Goal: Entertainment & Leisure: Consume media (video, audio)

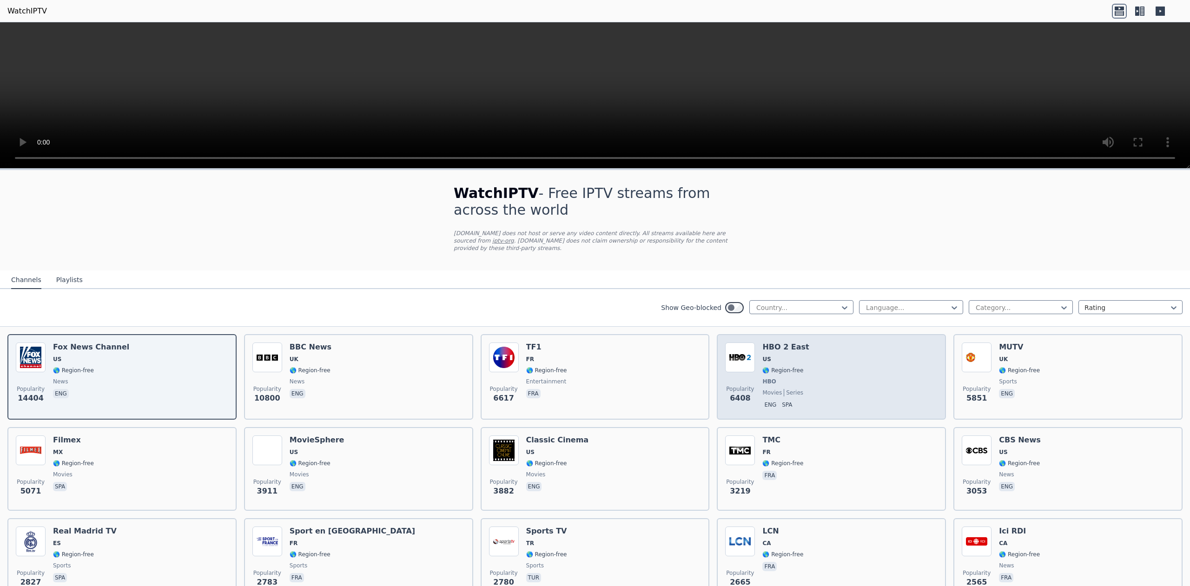
click at [776, 342] on h6 "HBO 2 East" at bounding box center [785, 346] width 46 height 9
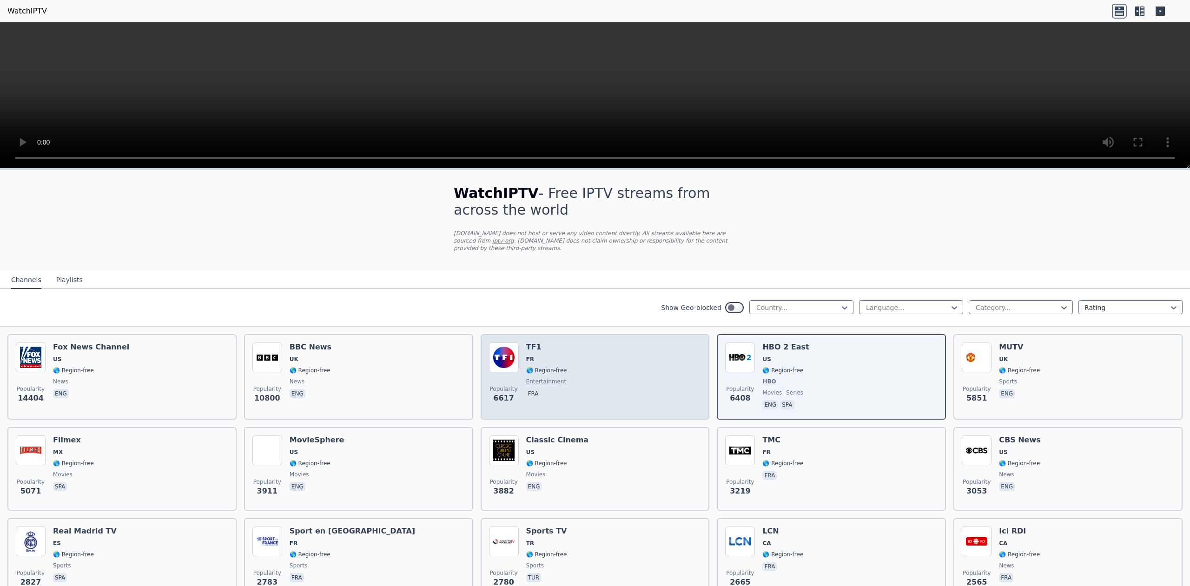
click at [540, 355] on span "FR" at bounding box center [546, 358] width 41 height 7
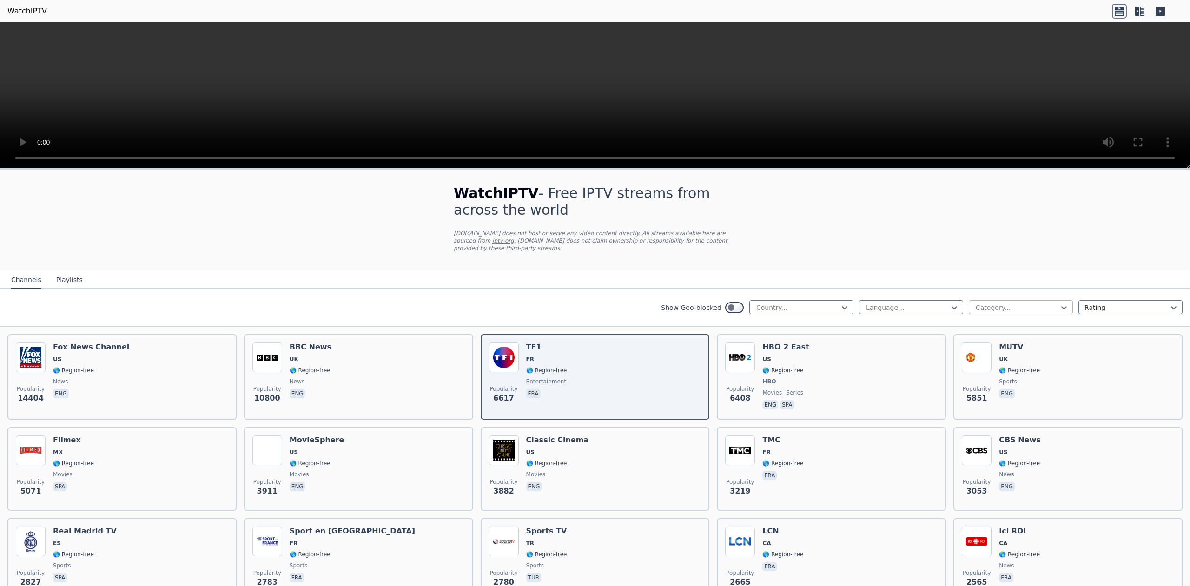
click at [1035, 303] on div at bounding box center [1016, 307] width 85 height 9
click at [981, 406] on div "Sports" at bounding box center [1020, 413] width 104 height 17
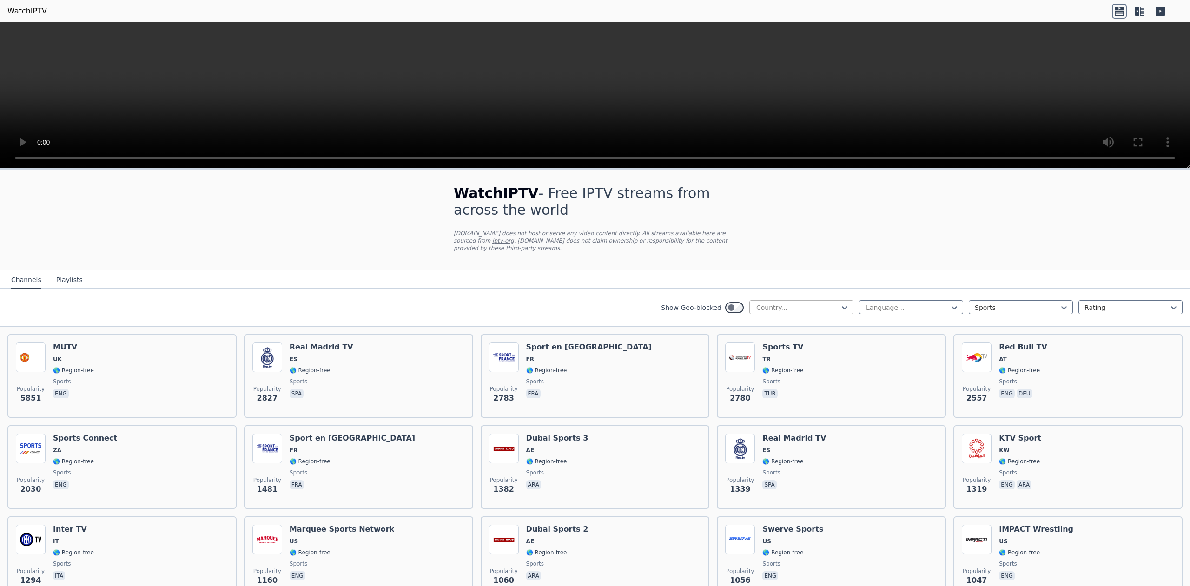
click at [824, 303] on div at bounding box center [797, 307] width 85 height 9
click at [785, 357] on div "[GEOGRAPHIC_DATA]" at bounding box center [801, 361] width 104 height 17
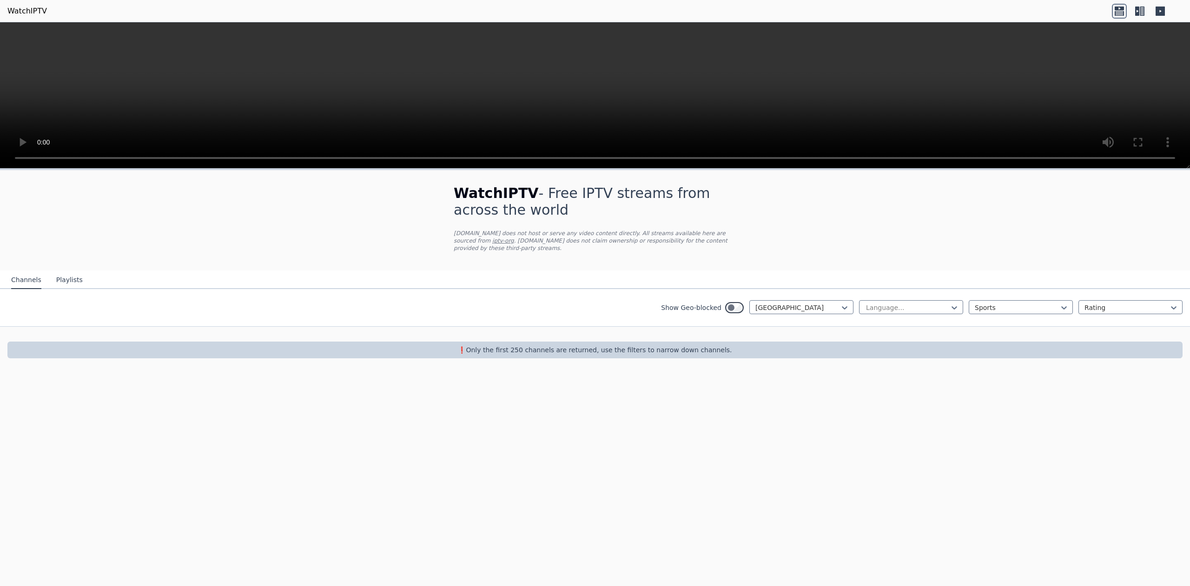
click at [65, 274] on button "Playlists" at bounding box center [69, 280] width 26 height 18
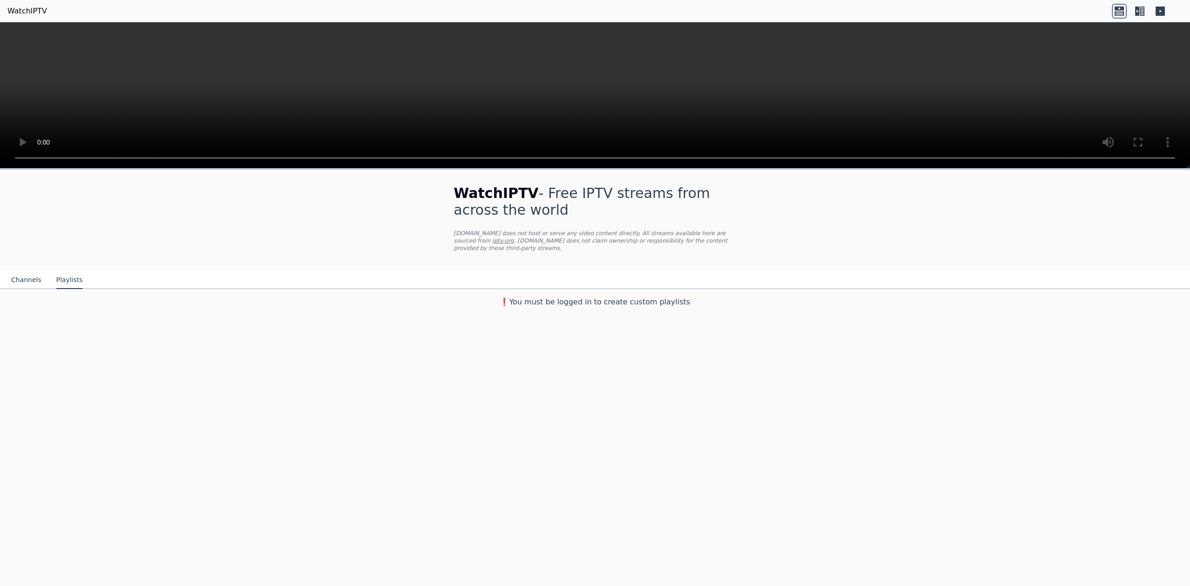
click at [33, 275] on button "Channels" at bounding box center [26, 280] width 30 height 18
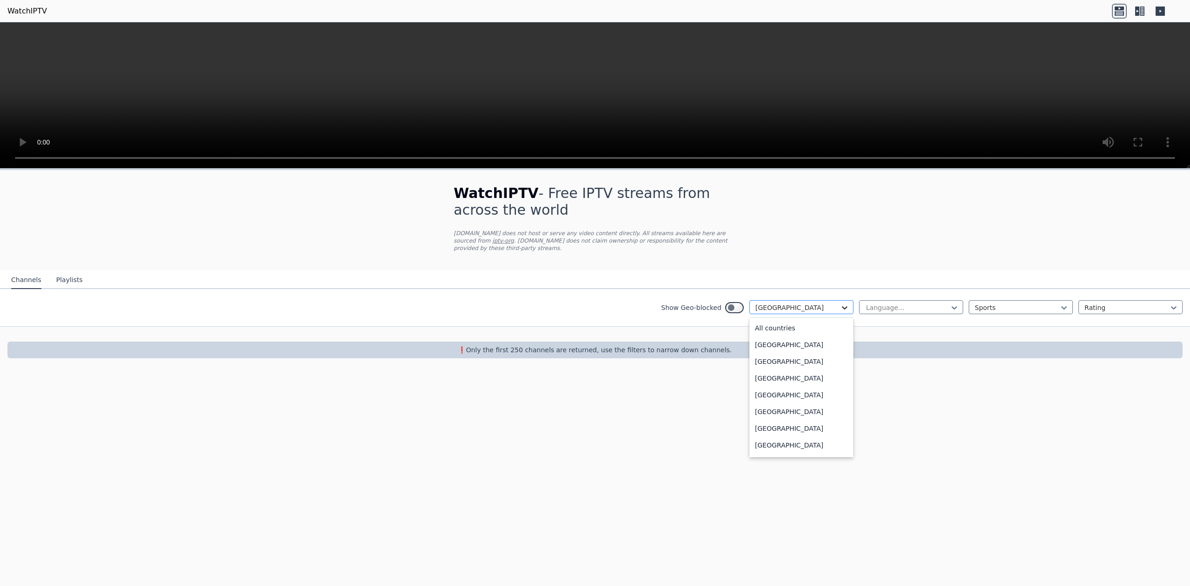
click at [848, 303] on icon at bounding box center [844, 307] width 9 height 9
click at [808, 322] on div "All countries" at bounding box center [801, 328] width 104 height 17
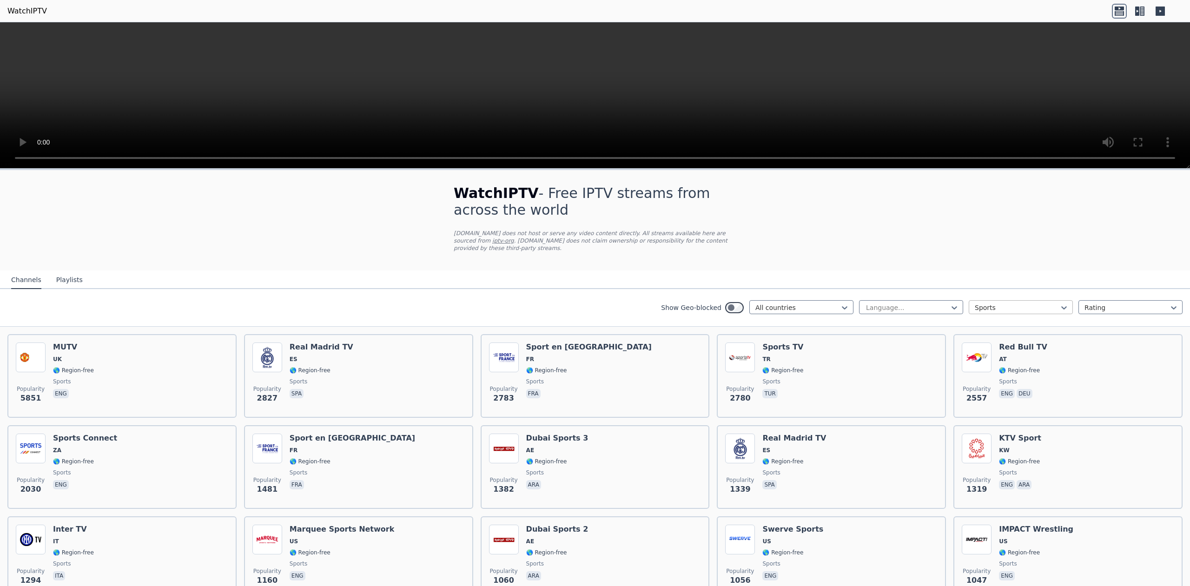
click at [1067, 305] on div "Language... Sports Rating" at bounding box center [1020, 307] width 323 height 15
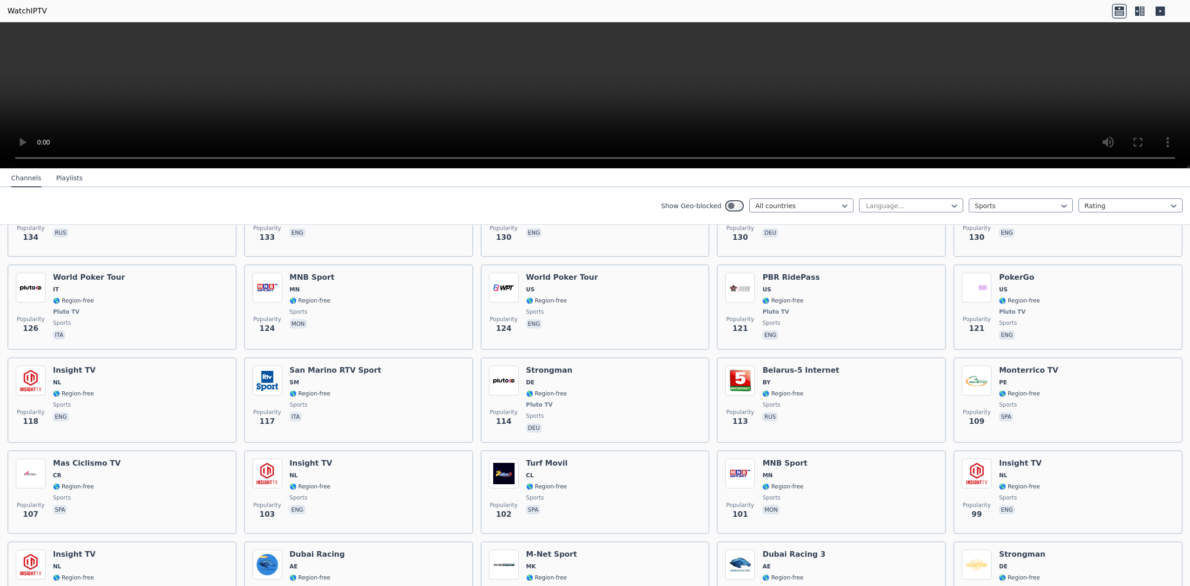
scroll to position [1247, 0]
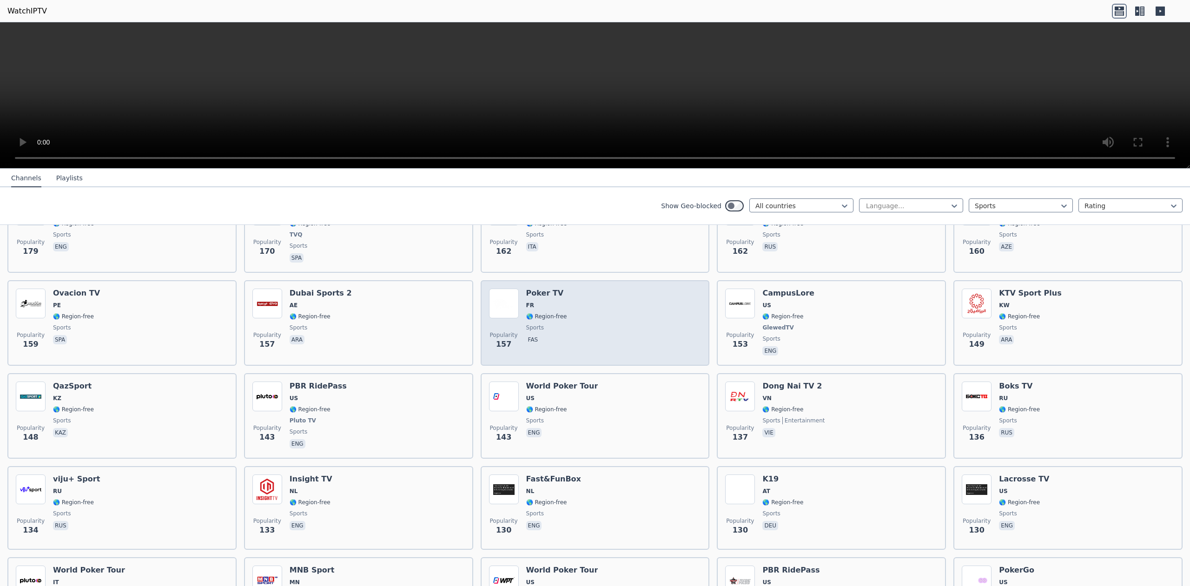
click at [560, 307] on div "Popularity 157 Poker TV FR 🌎 Region-free sports fas" at bounding box center [595, 323] width 212 height 69
click at [535, 324] on span "sports" at bounding box center [535, 327] width 18 height 7
click at [594, 324] on div "Popularity 157 Poker TV FR 🌎 Region-free sports fas" at bounding box center [595, 323] width 212 height 69
drag, startPoint x: 594, startPoint y: 324, endPoint x: 590, endPoint y: 323, distance: 4.7
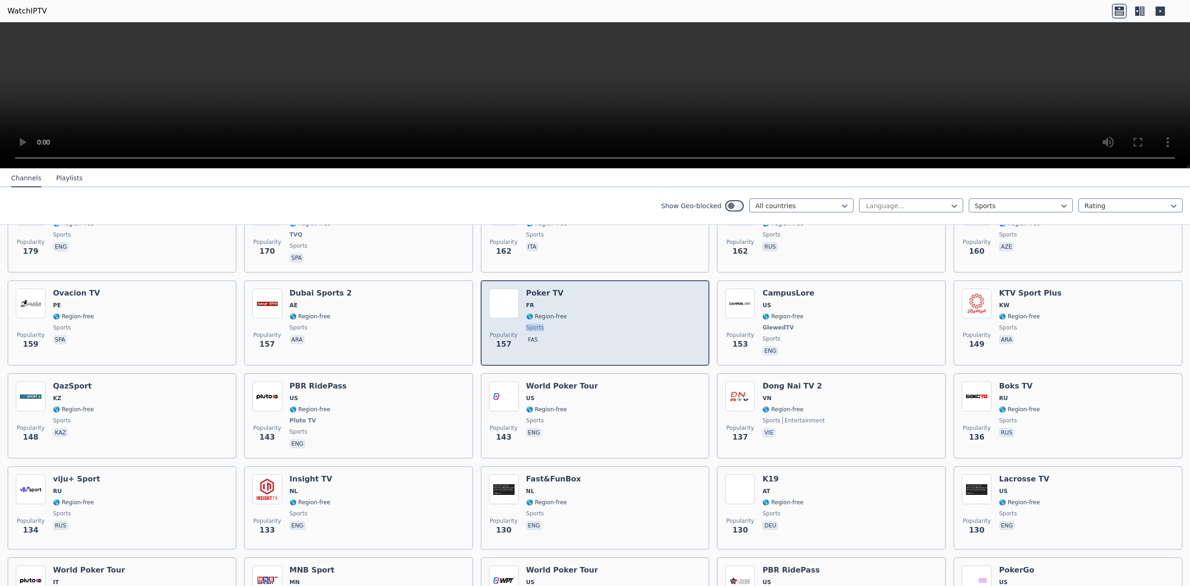
click at [593, 324] on div "Popularity 157 Poker TV FR 🌎 Region-free sports fas" at bounding box center [595, 323] width 212 height 69
